Goal: Task Accomplishment & Management: Use online tool/utility

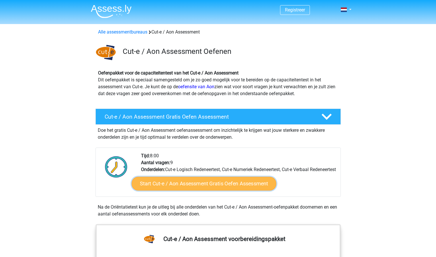
click at [155, 189] on link "Start Cut-e / Aon Assessment Gratis Oefen Assessment" at bounding box center [204, 184] width 145 height 14
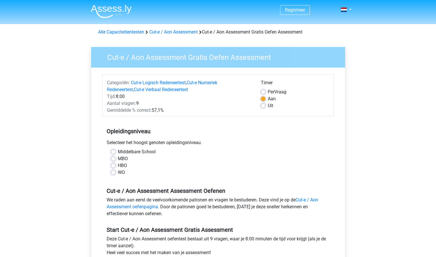
click at [117, 152] on div "Middelbare School" at bounding box center [218, 151] width 214 height 7
click at [116, 163] on div "HBO" at bounding box center [218, 165] width 214 height 7
click at [118, 165] on label "HBO" at bounding box center [122, 165] width 9 height 7
click at [114, 165] on input "HBO" at bounding box center [113, 165] width 5 height 6
radio input "true"
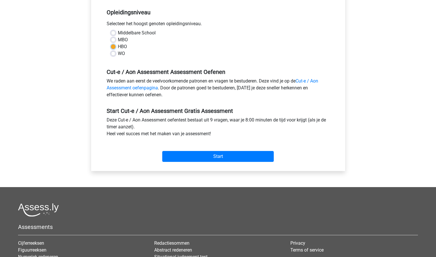
scroll to position [119, 0]
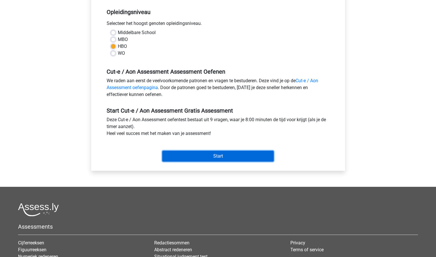
click at [258, 160] on input "Start" at bounding box center [217, 156] width 111 height 11
